Goal: Obtain resource: Obtain resource

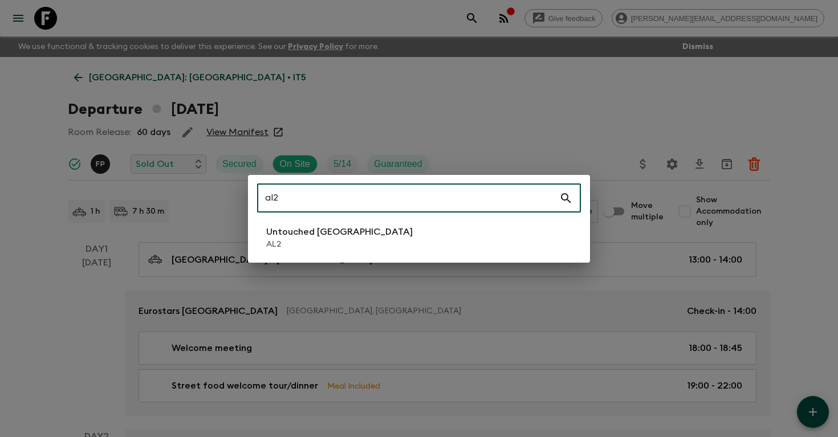
type input "al2"
click at [351, 246] on li "Untouched [GEOGRAPHIC_DATA] AL2" at bounding box center [419, 238] width 324 height 32
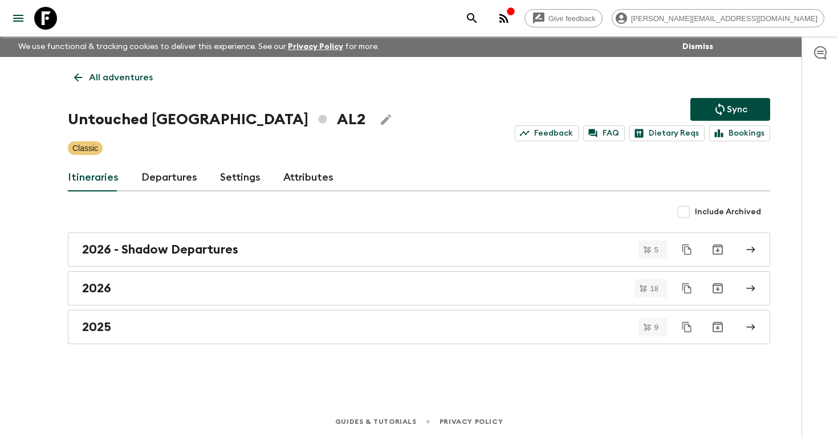
click at [160, 180] on link "Departures" at bounding box center [169, 177] width 56 height 27
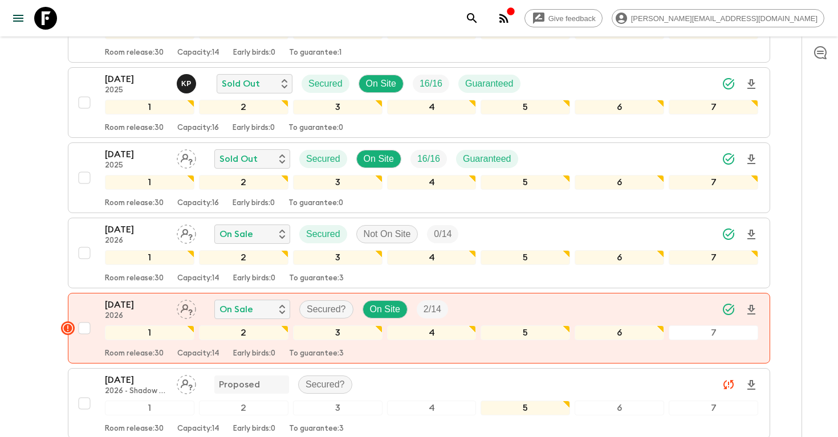
scroll to position [816, 0]
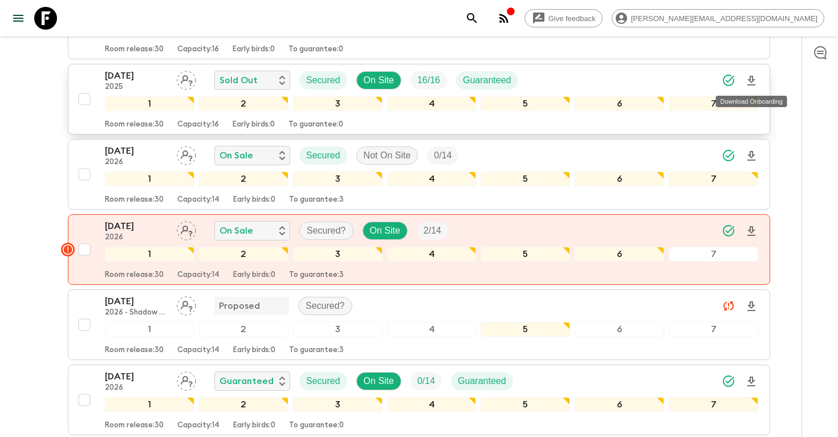
click at [753, 80] on icon "Download Onboarding" at bounding box center [752, 81] width 8 height 10
click at [136, 79] on p "[DATE]" at bounding box center [136, 76] width 63 height 14
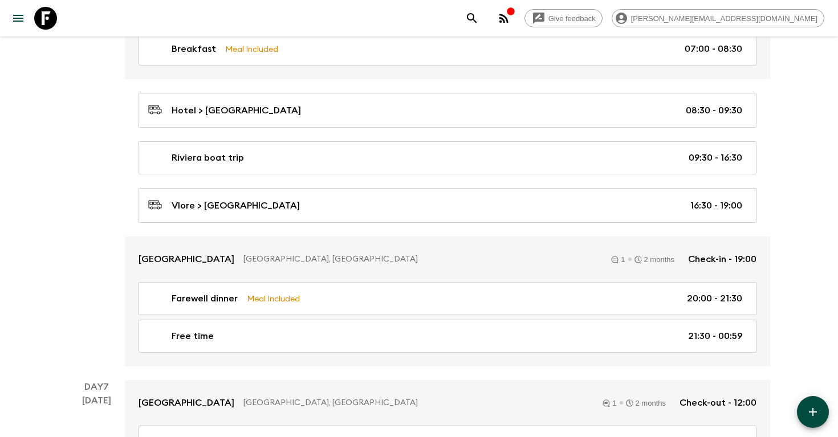
scroll to position [2191, 0]
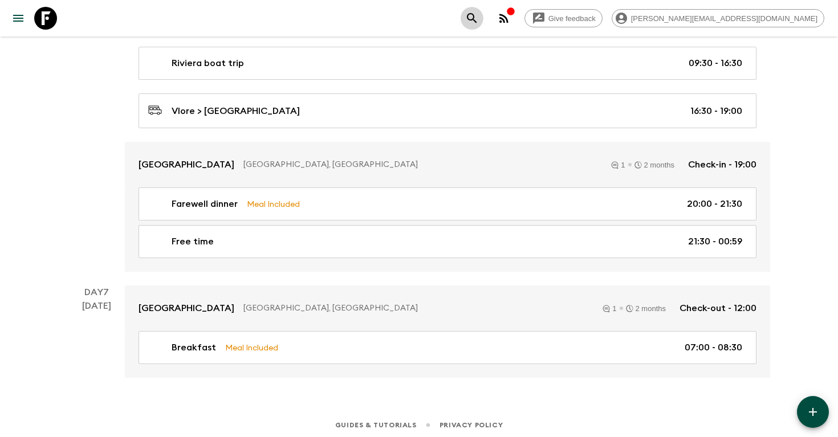
click at [479, 24] on icon "search adventures" at bounding box center [472, 18] width 14 height 14
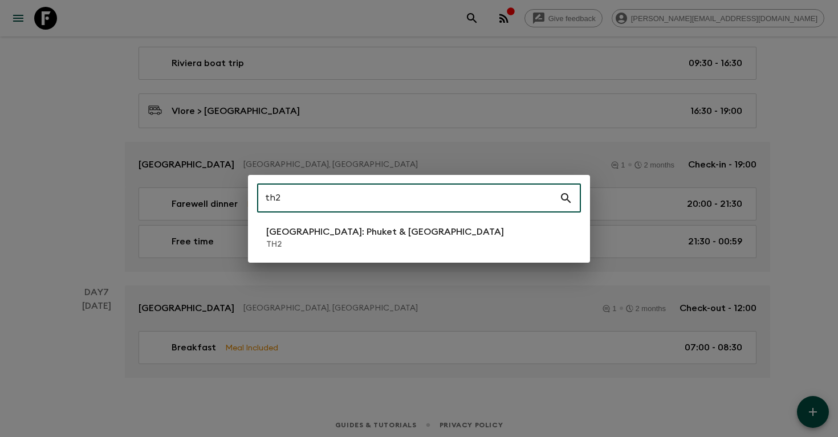
type input "th2"
click at [353, 240] on p "TH2" at bounding box center [385, 244] width 238 height 11
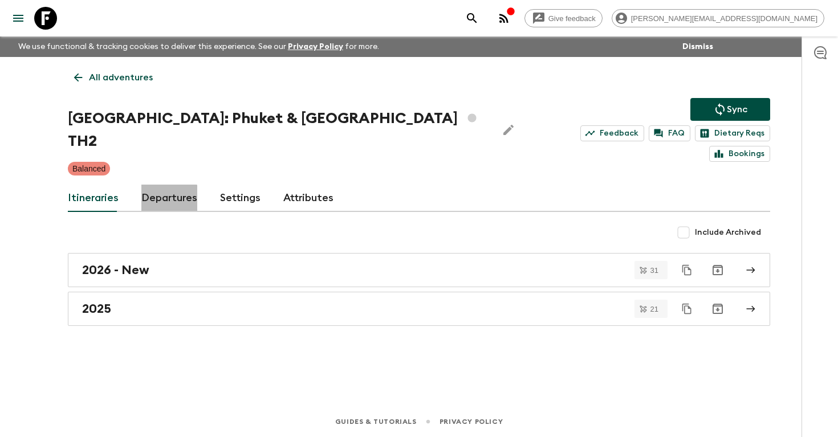
click at [161, 185] on link "Departures" at bounding box center [169, 198] width 56 height 27
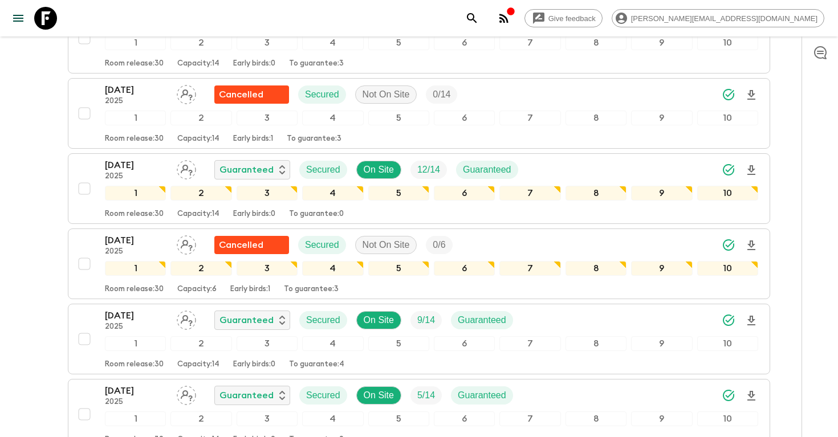
scroll to position [989, 0]
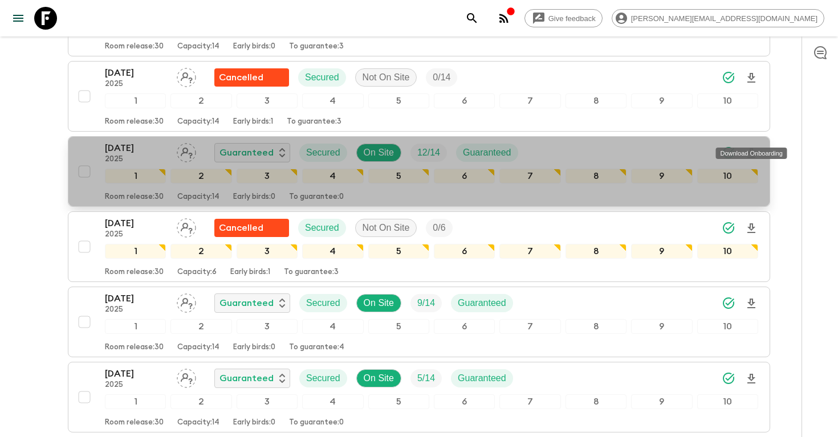
click at [753, 148] on icon "Download Onboarding" at bounding box center [752, 153] width 8 height 10
